Goal: Information Seeking & Learning: Learn about a topic

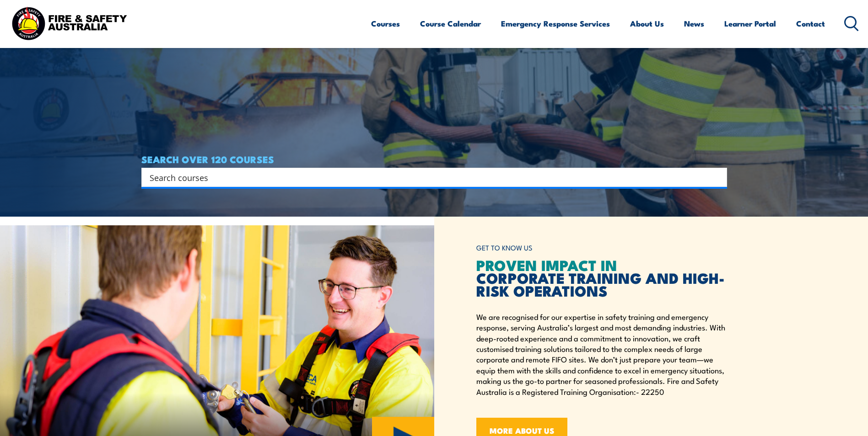
scroll to position [274, 0]
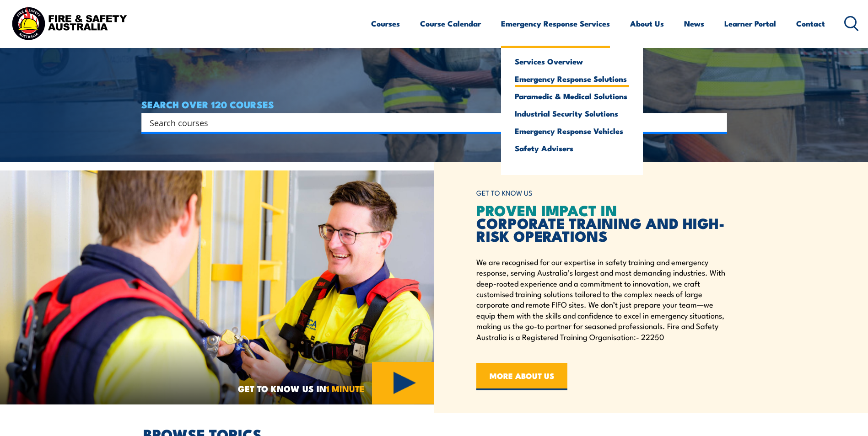
click at [564, 83] on link "Emergency Response Solutions" at bounding box center [572, 79] width 114 height 8
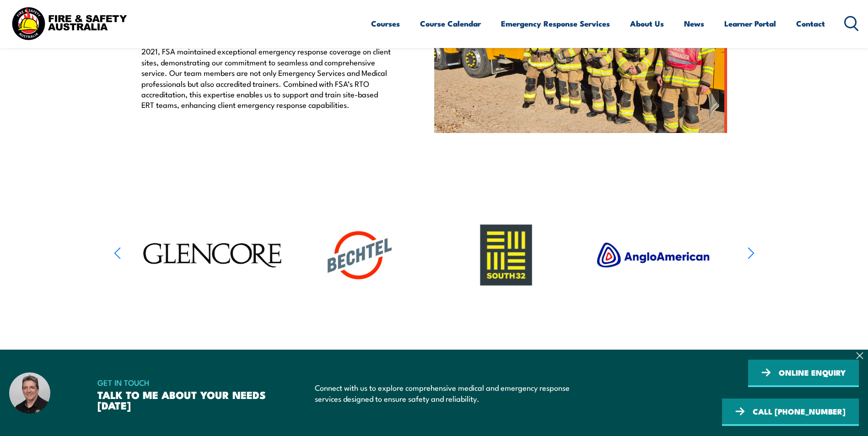
scroll to position [549, 0]
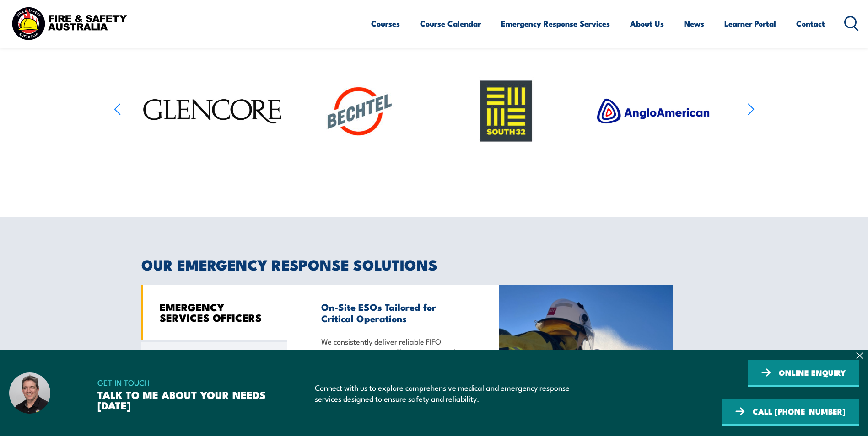
click at [752, 116] on icon "button" at bounding box center [750, 109] width 7 height 13
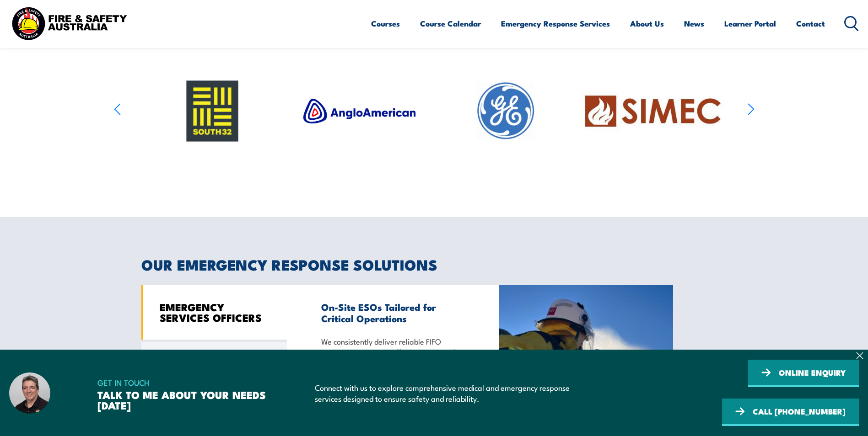
click at [752, 116] on icon "button" at bounding box center [750, 109] width 7 height 13
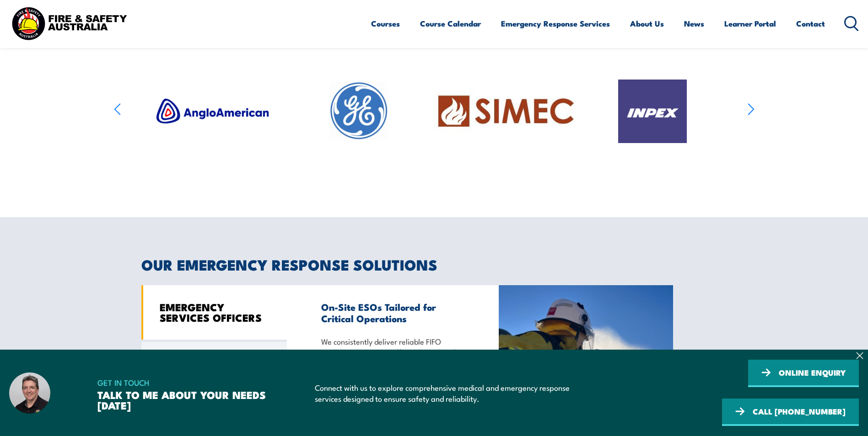
click at [752, 116] on icon "button" at bounding box center [750, 109] width 7 height 13
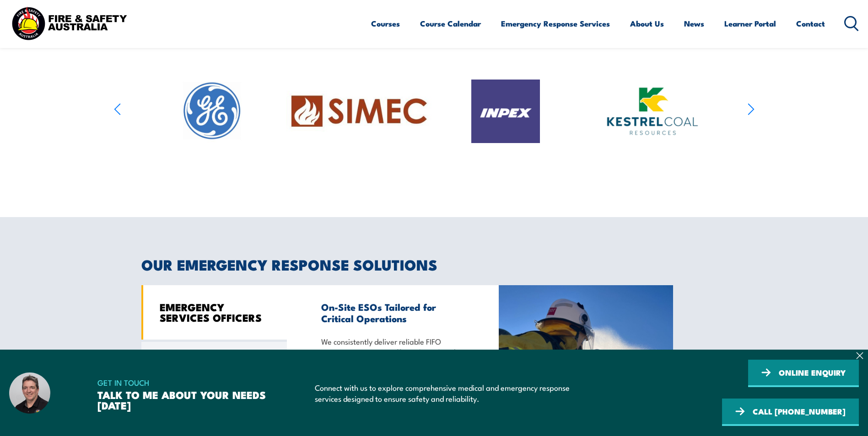
click at [752, 116] on icon "button" at bounding box center [750, 109] width 7 height 13
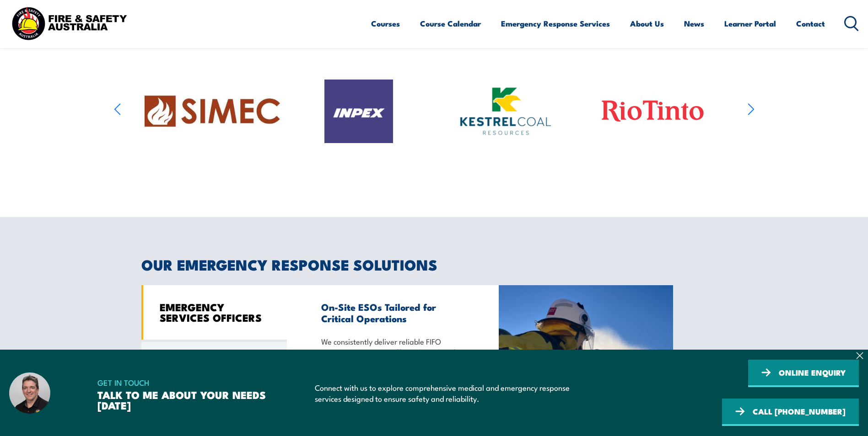
click at [752, 116] on icon "button" at bounding box center [750, 109] width 7 height 13
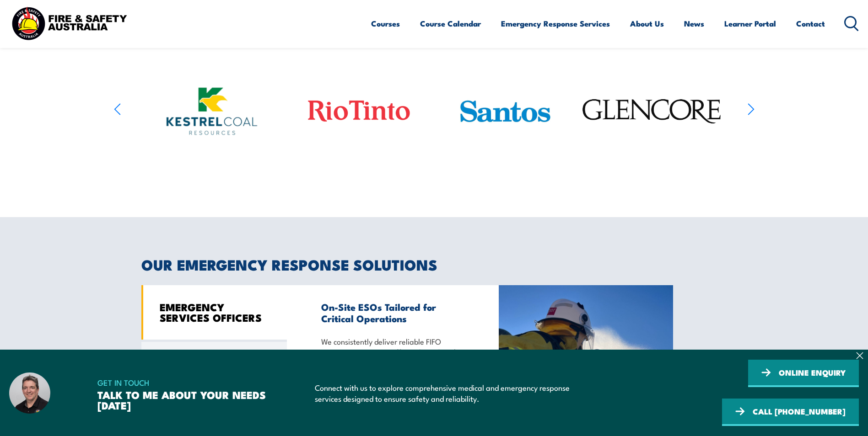
click at [752, 116] on icon "button" at bounding box center [750, 109] width 7 height 13
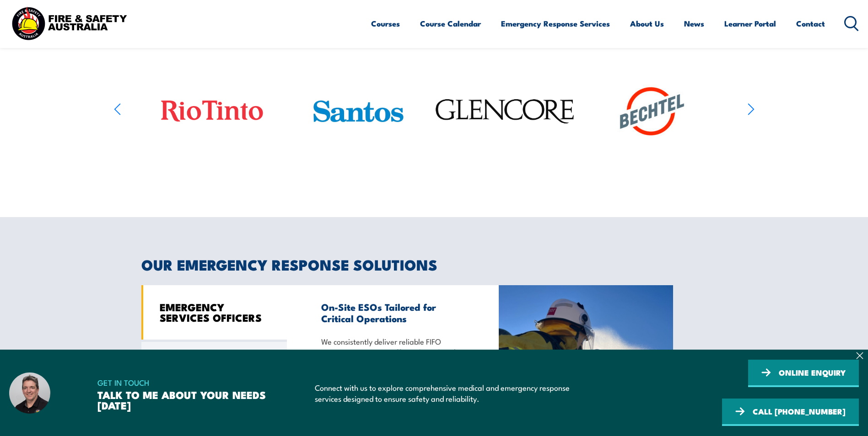
click at [752, 116] on icon "button" at bounding box center [750, 109] width 7 height 13
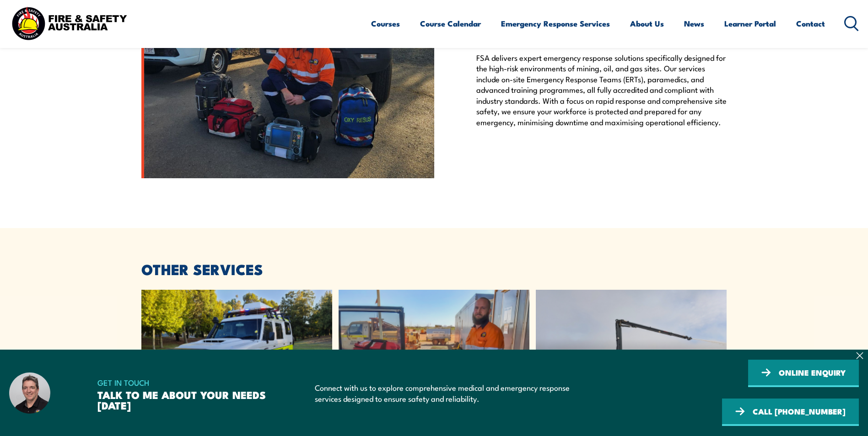
scroll to position [1647, 0]
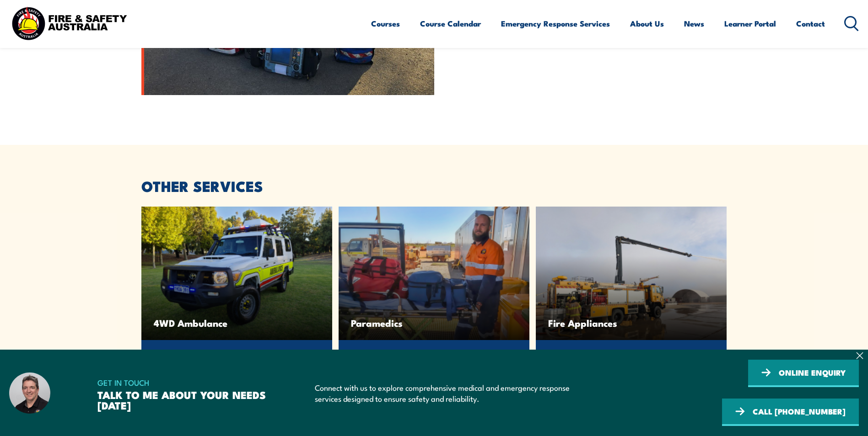
drag, startPoint x: 23, startPoint y: 172, endPoint x: 70, endPoint y: 116, distance: 73.4
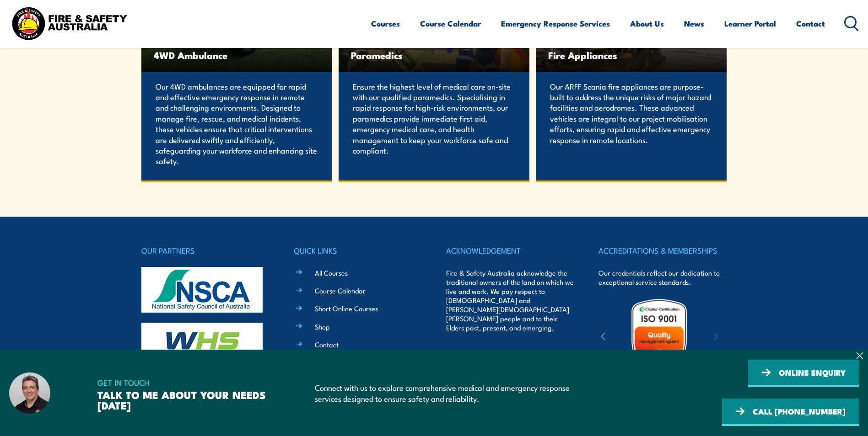
scroll to position [1997, 0]
